Goal: Check status: Check status

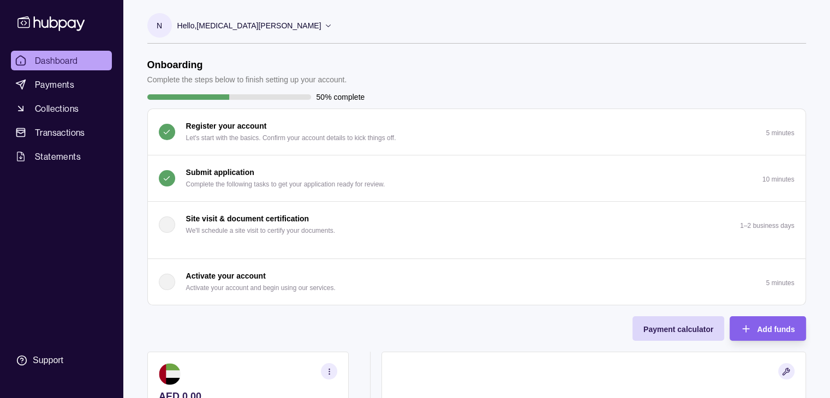
click at [263, 176] on div "Submit application Complete the following tasks to get your application ready f…" at bounding box center [285, 178] width 199 height 24
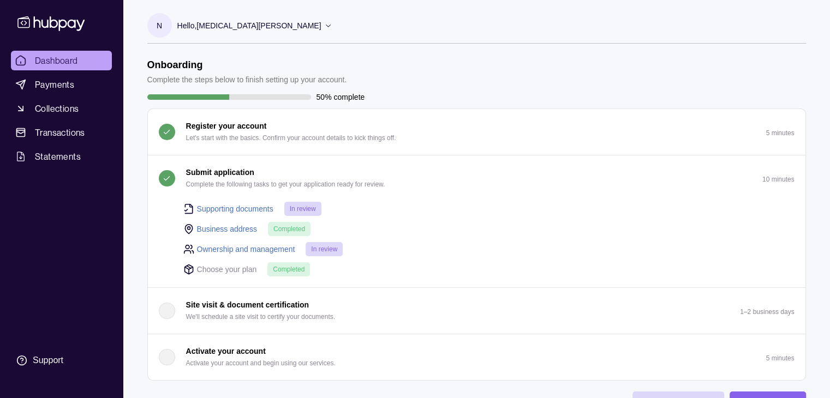
click at [309, 206] on span "In review" at bounding box center [303, 209] width 26 height 8
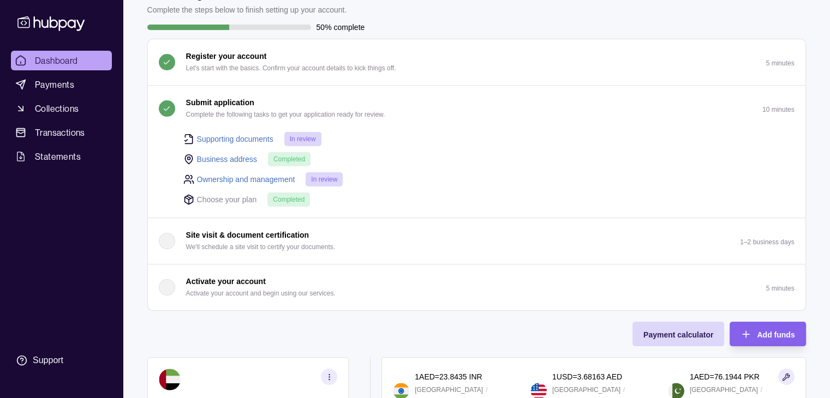
scroll to position [64, 0]
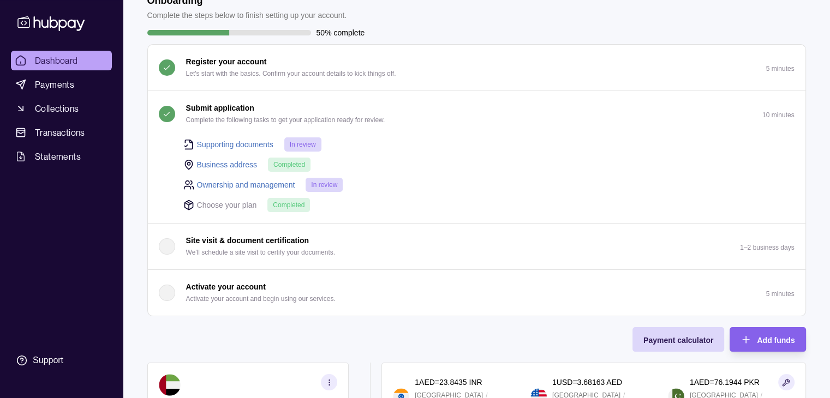
click at [304, 141] on span "In review" at bounding box center [303, 145] width 26 height 8
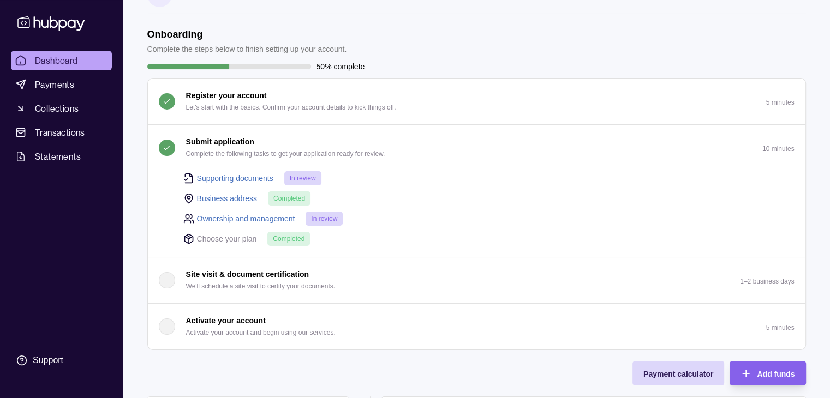
scroll to position [0, 0]
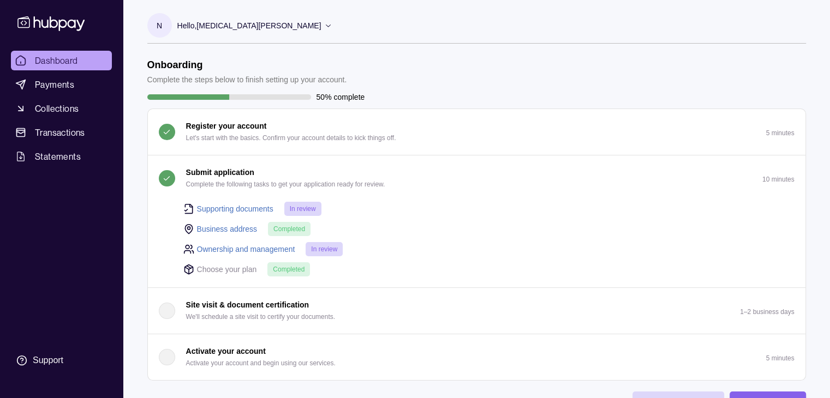
click at [229, 206] on link "Supporting documents" at bounding box center [235, 209] width 76 height 12
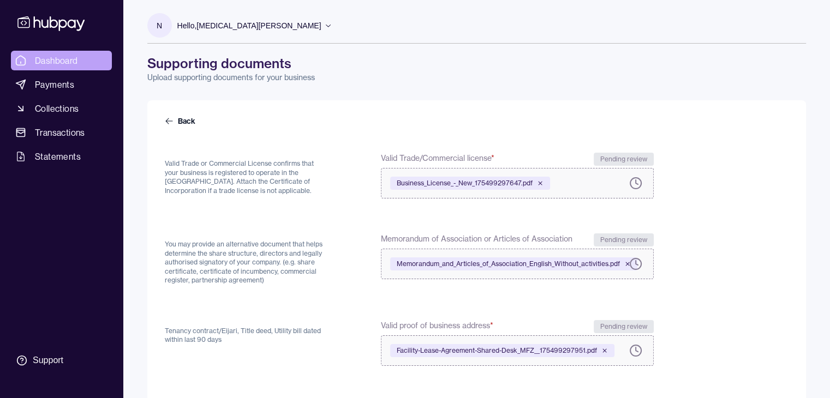
click at [65, 61] on span "Dashboard" at bounding box center [56, 60] width 43 height 13
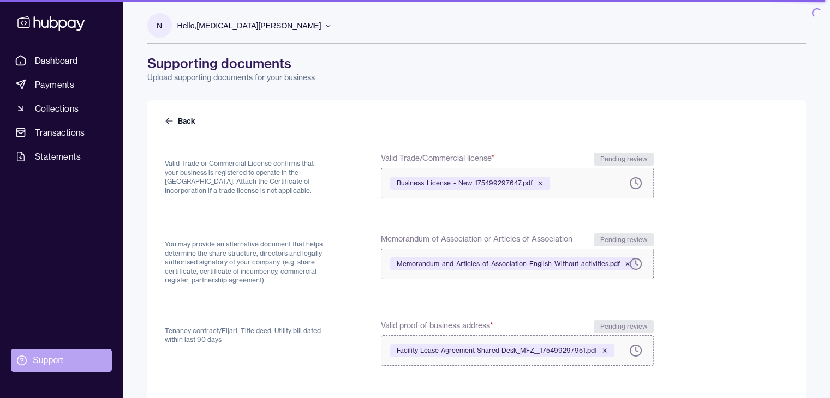
click at [46, 355] on div "Support" at bounding box center [48, 361] width 31 height 12
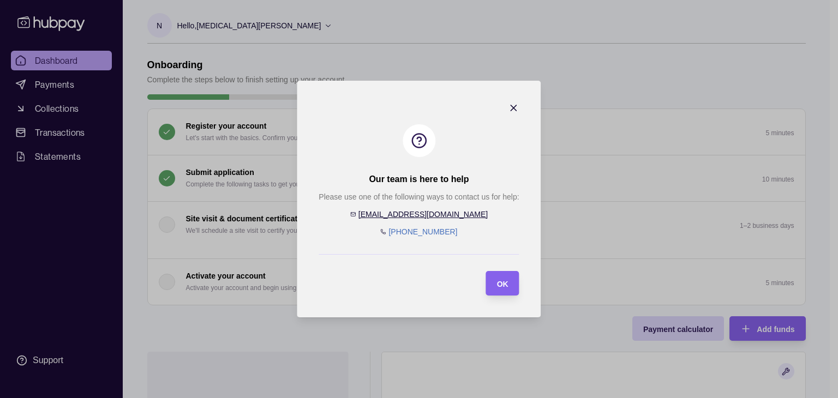
click at [515, 105] on icon "button" at bounding box center [513, 108] width 11 height 11
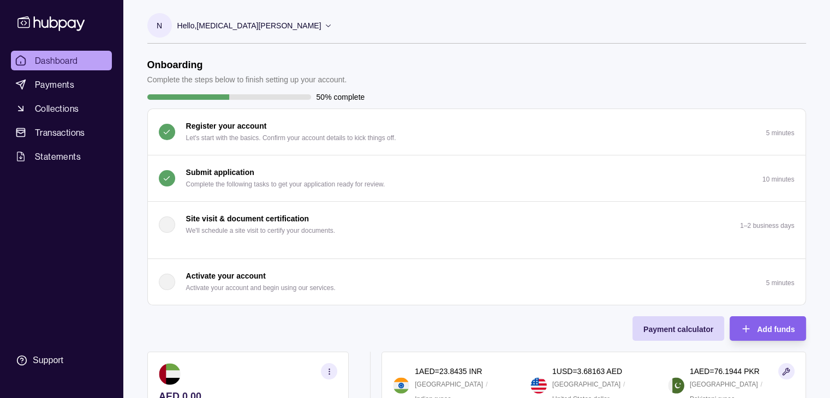
click at [326, 25] on icon at bounding box center [328, 26] width 5 height 3
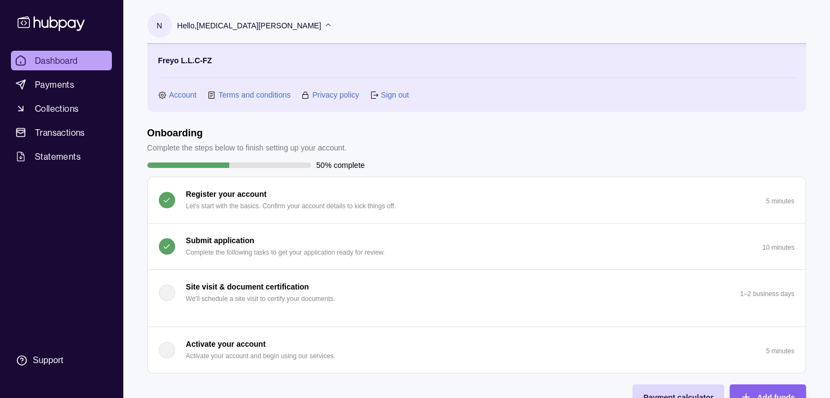
click at [399, 94] on link "Sign out" at bounding box center [395, 95] width 28 height 12
